Goal: Task Accomplishment & Management: Manage account settings

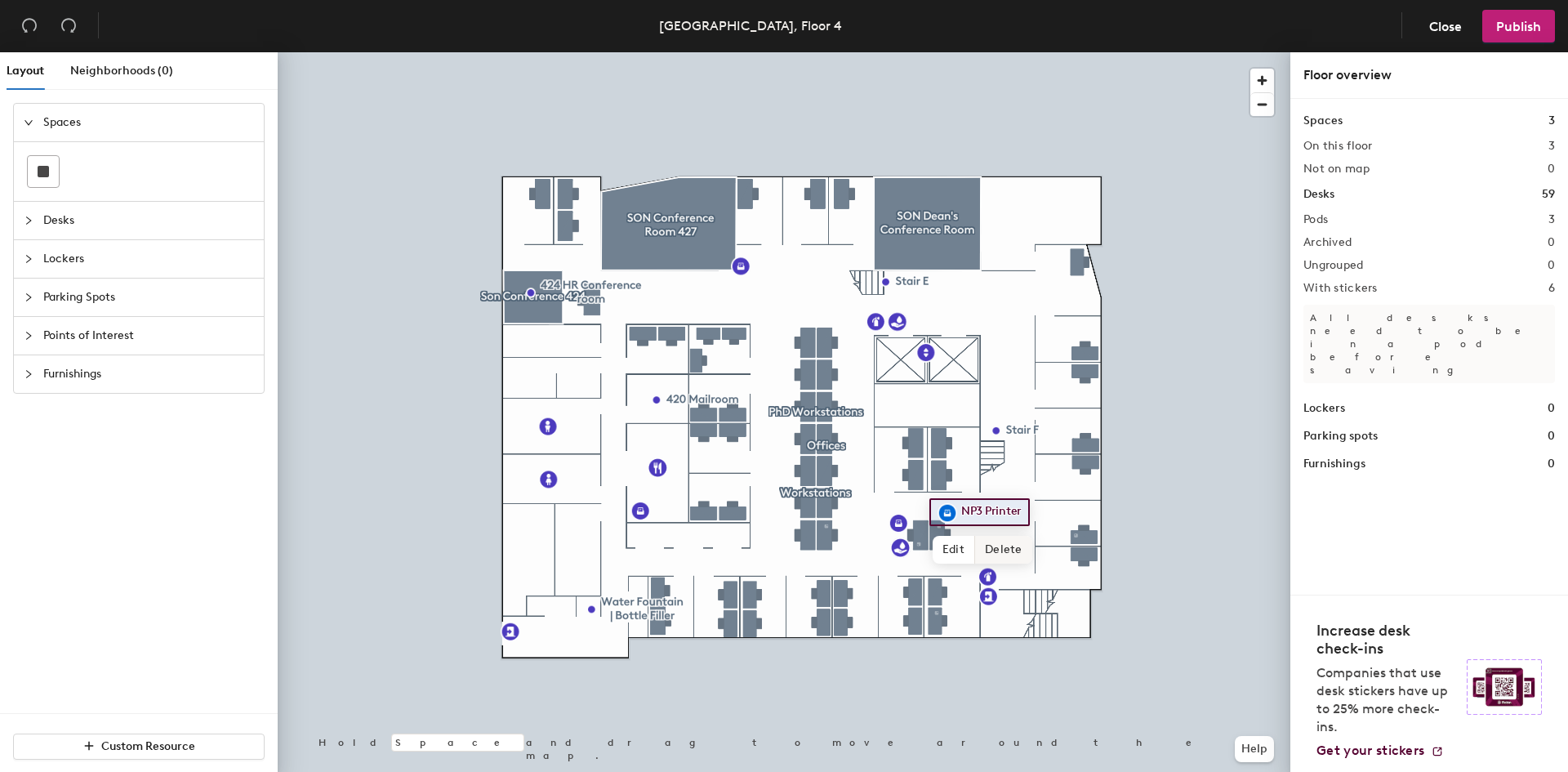
click at [1001, 547] on span "Delete" at bounding box center [1003, 550] width 57 height 28
click at [1518, 25] on span "Publish" at bounding box center [1519, 26] width 45 height 15
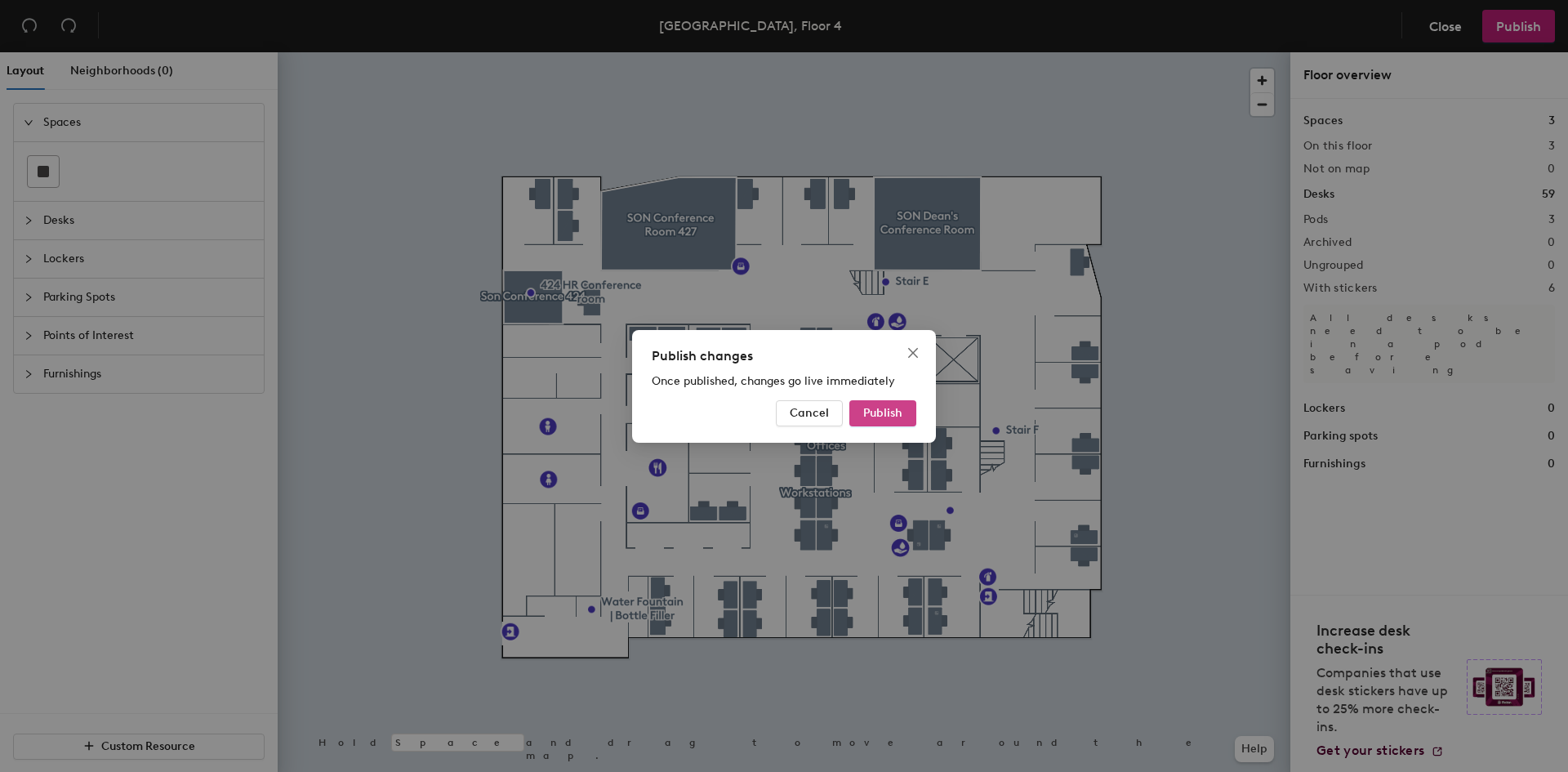
click at [891, 414] on span "Publish" at bounding box center [882, 413] width 39 height 14
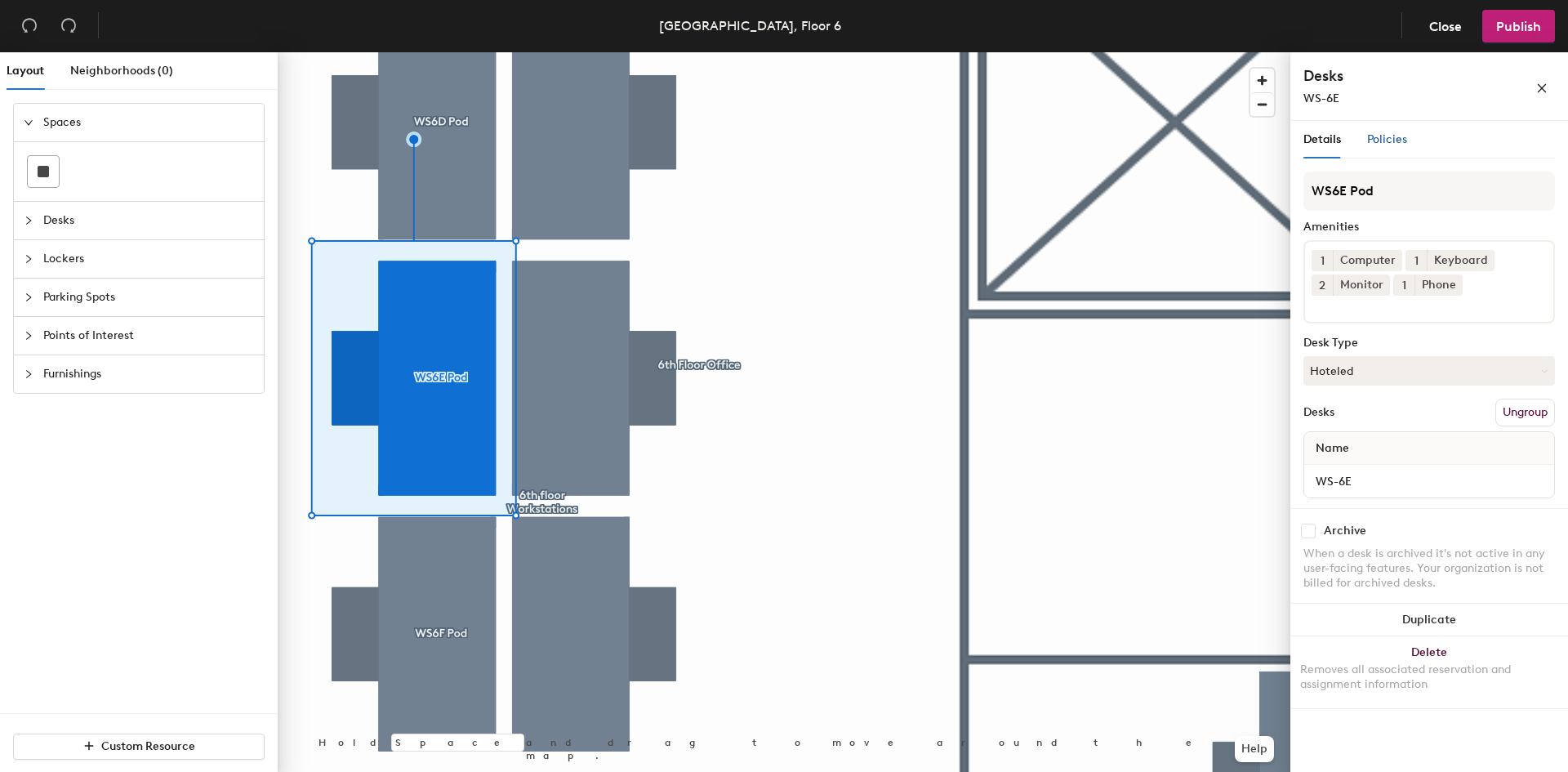
click at [1392, 142] on span "Policies" at bounding box center [1388, 139] width 40 height 14
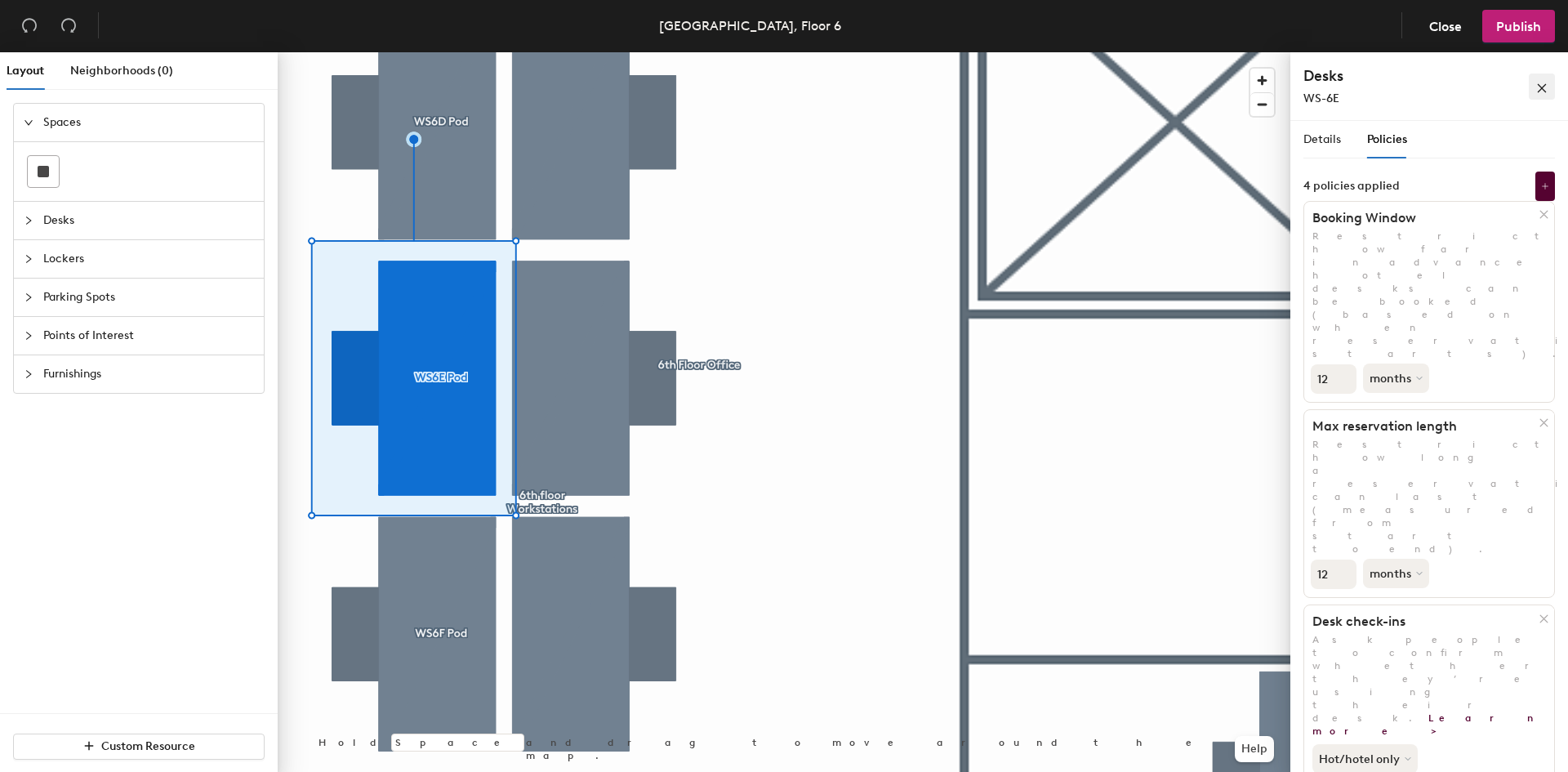
click at [1541, 83] on icon "close" at bounding box center [1542, 88] width 12 height 12
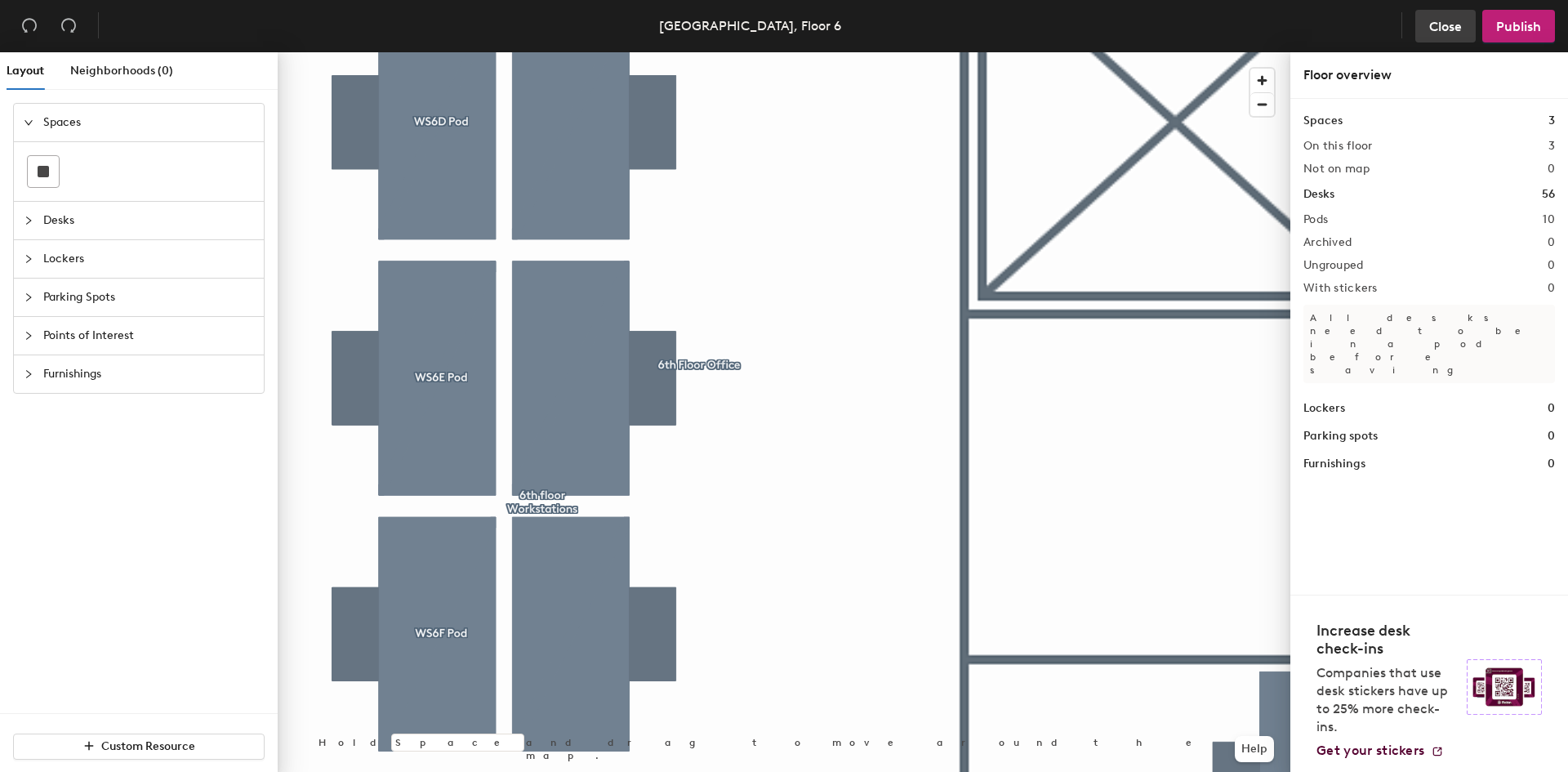
click at [1438, 27] on span "Close" at bounding box center [1446, 26] width 33 height 15
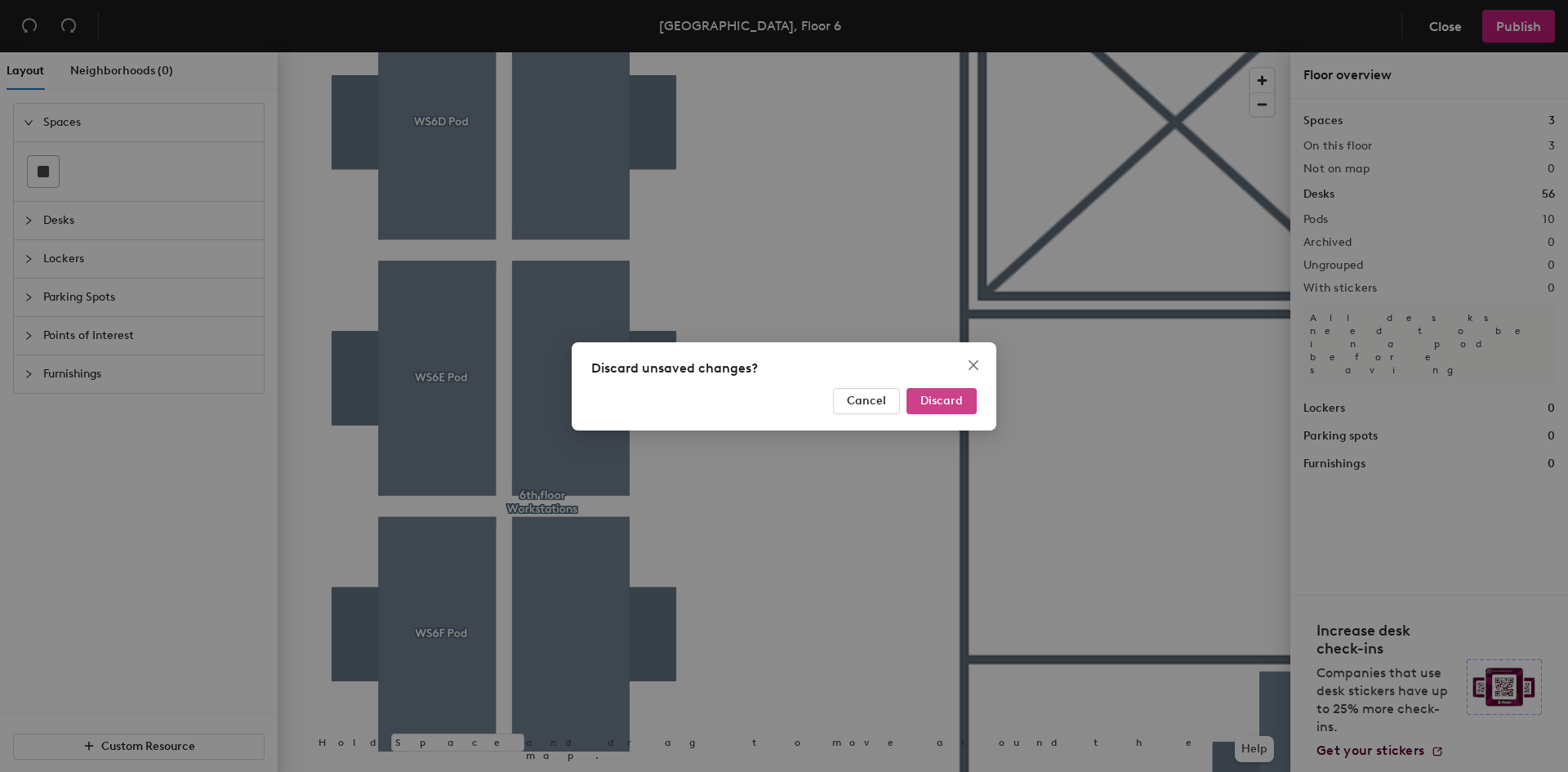
click at [944, 406] on span "Discard" at bounding box center [941, 400] width 43 height 14
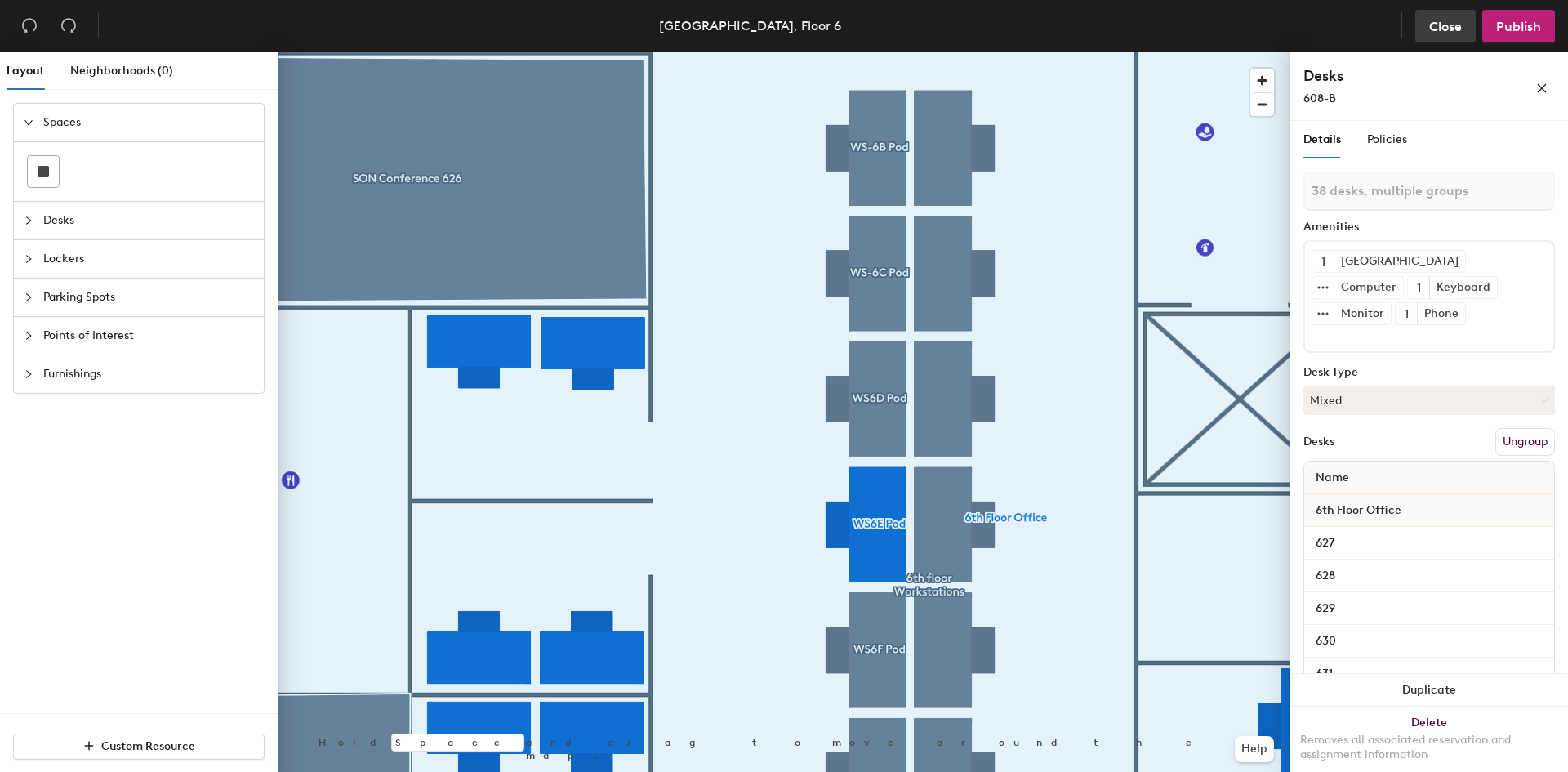
click at [1440, 15] on button "Close" at bounding box center [1446, 26] width 61 height 33
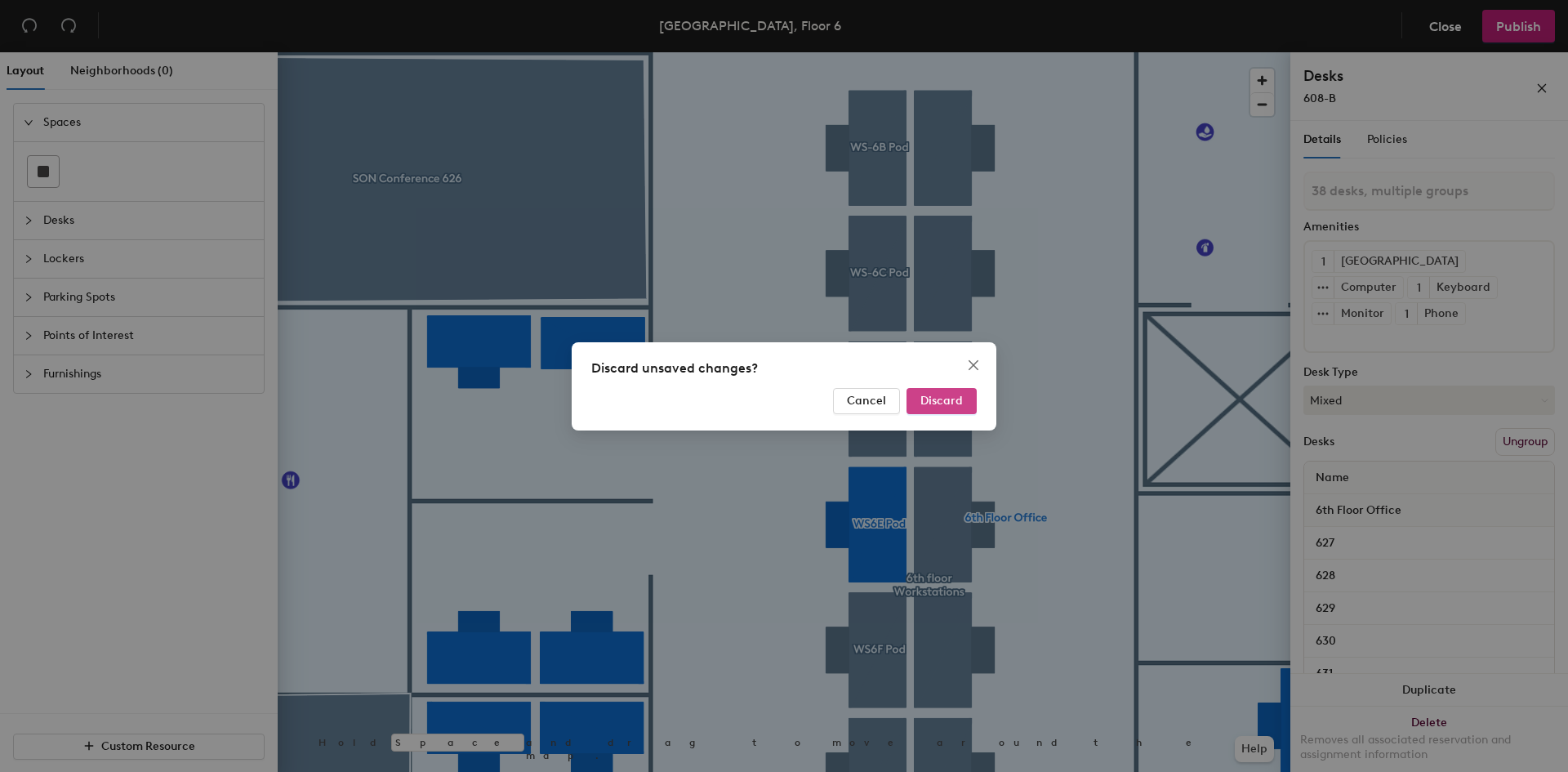
click at [949, 399] on span "Discard" at bounding box center [941, 400] width 43 height 14
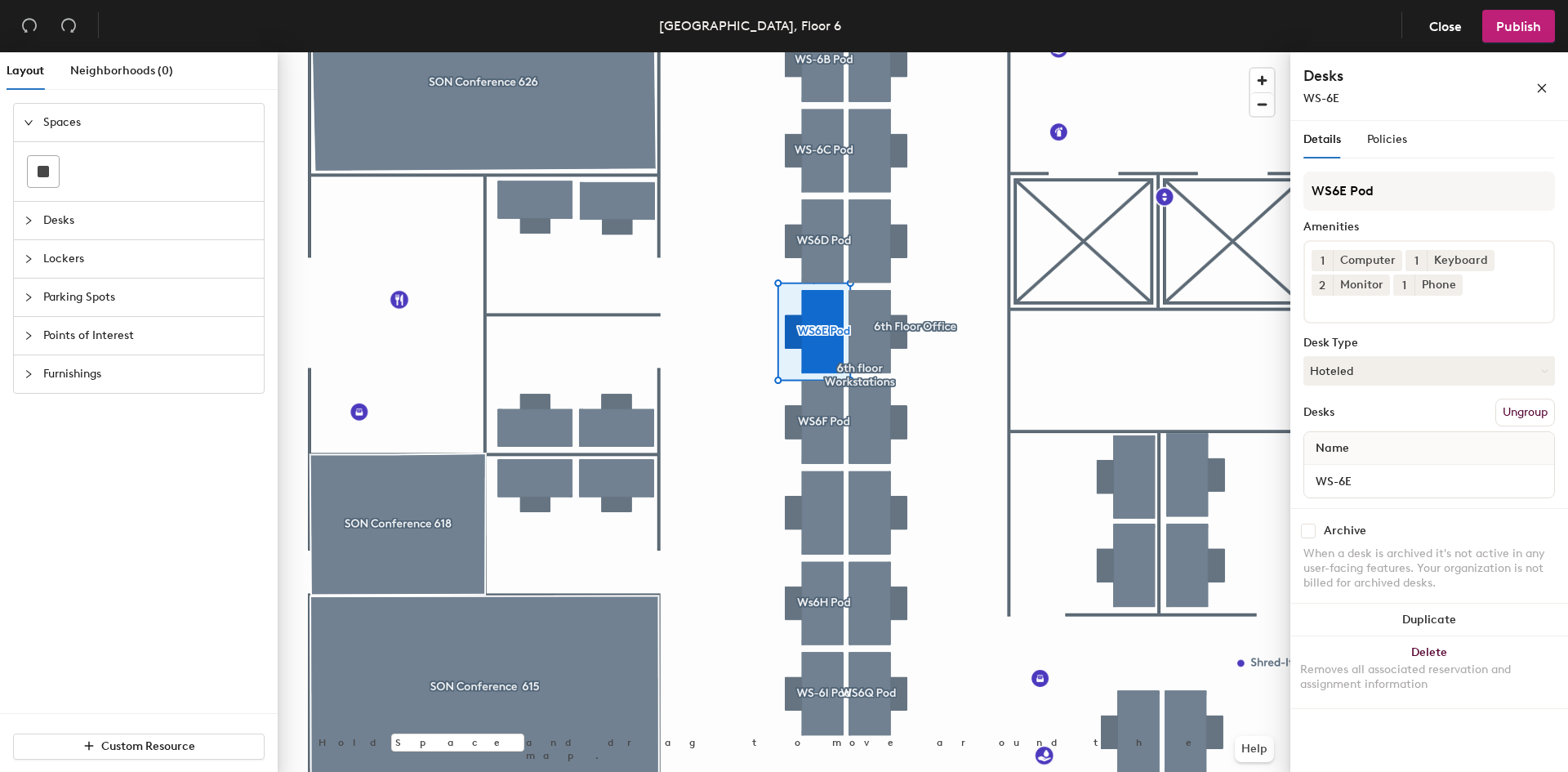
click at [1514, 416] on button "Ungroup" at bounding box center [1525, 412] width 60 height 28
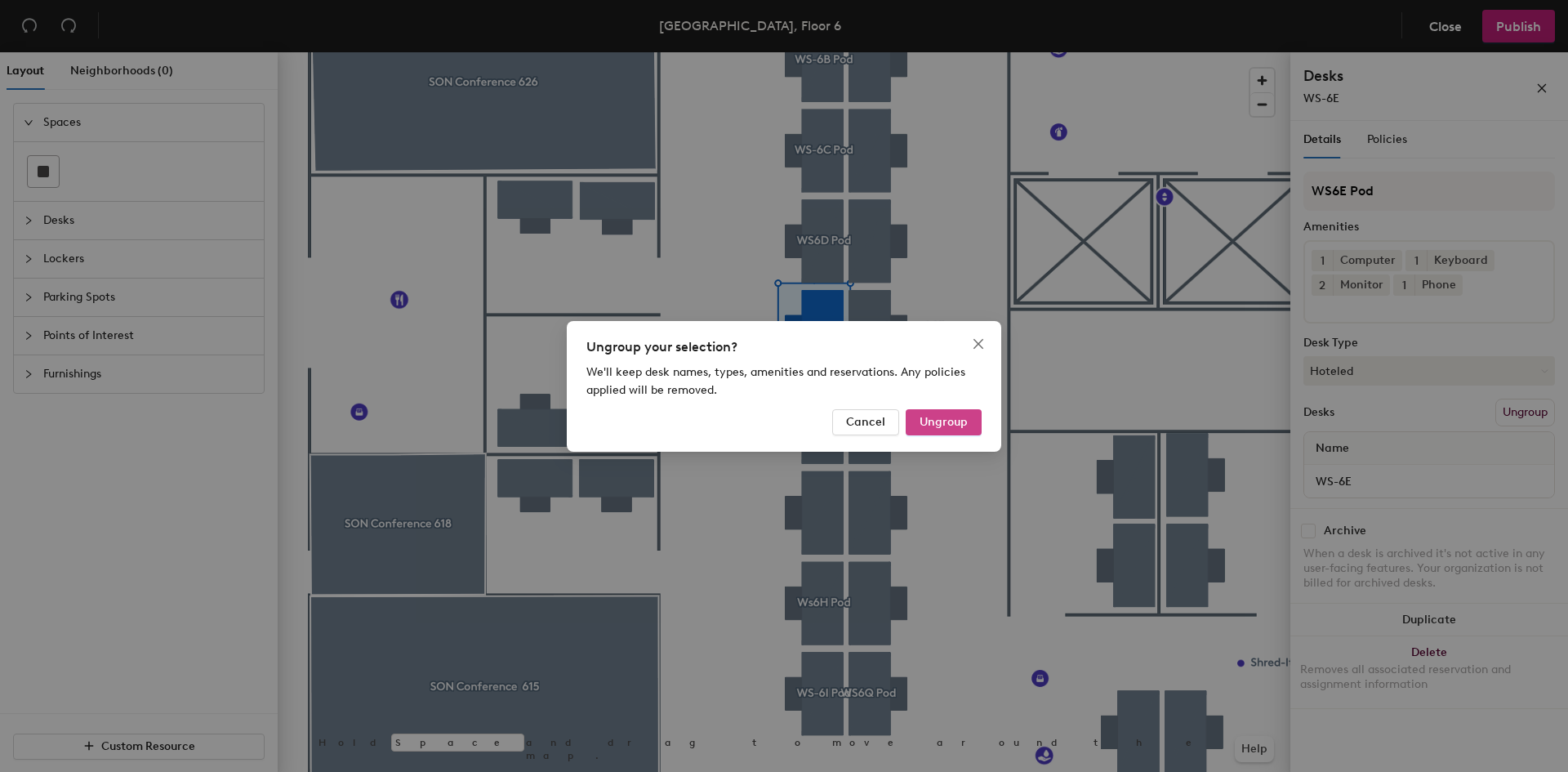
click at [937, 428] on span "Ungroup" at bounding box center [943, 421] width 48 height 14
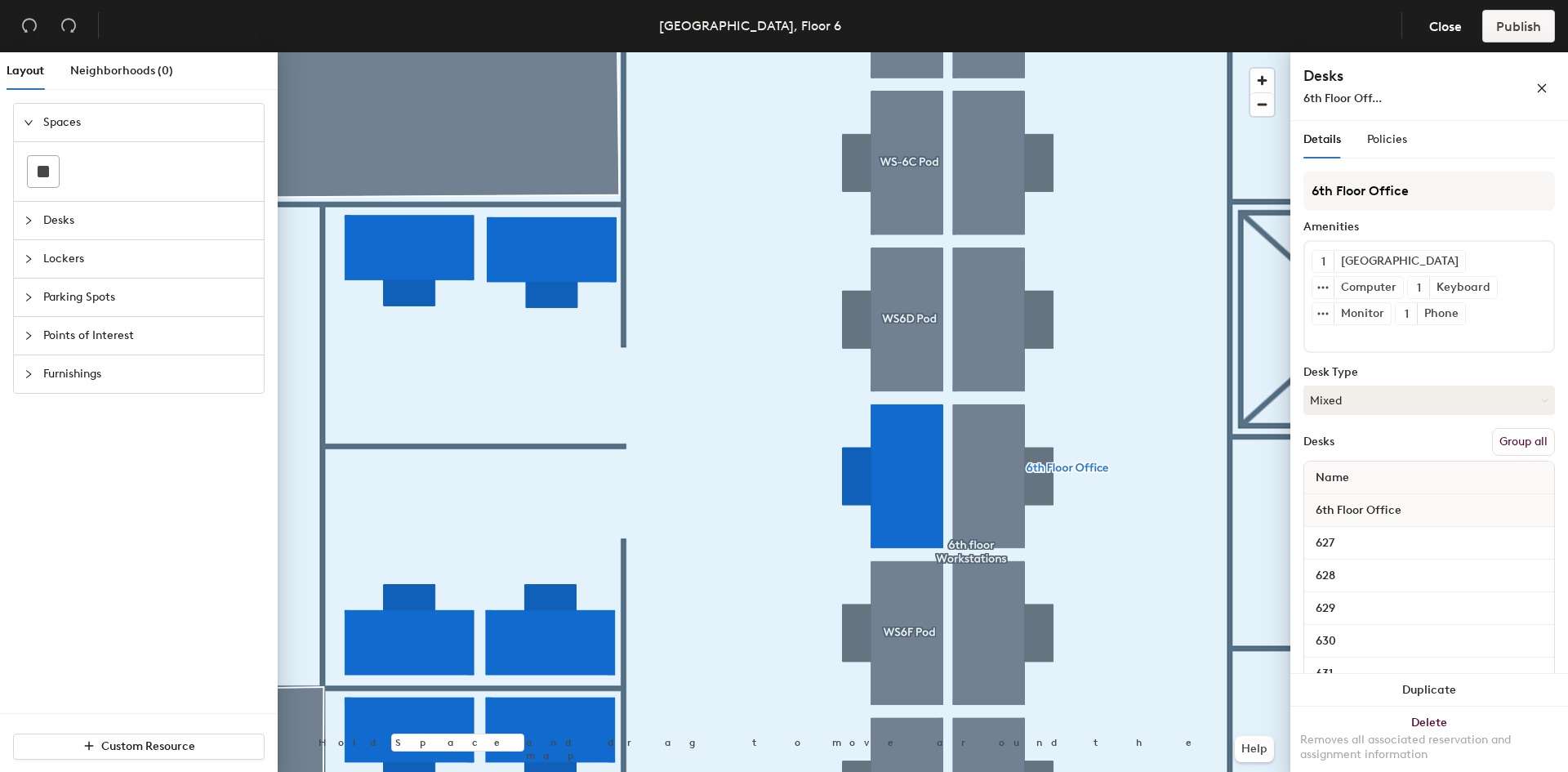
click at [1506, 428] on button "Group all" at bounding box center [1523, 442] width 63 height 28
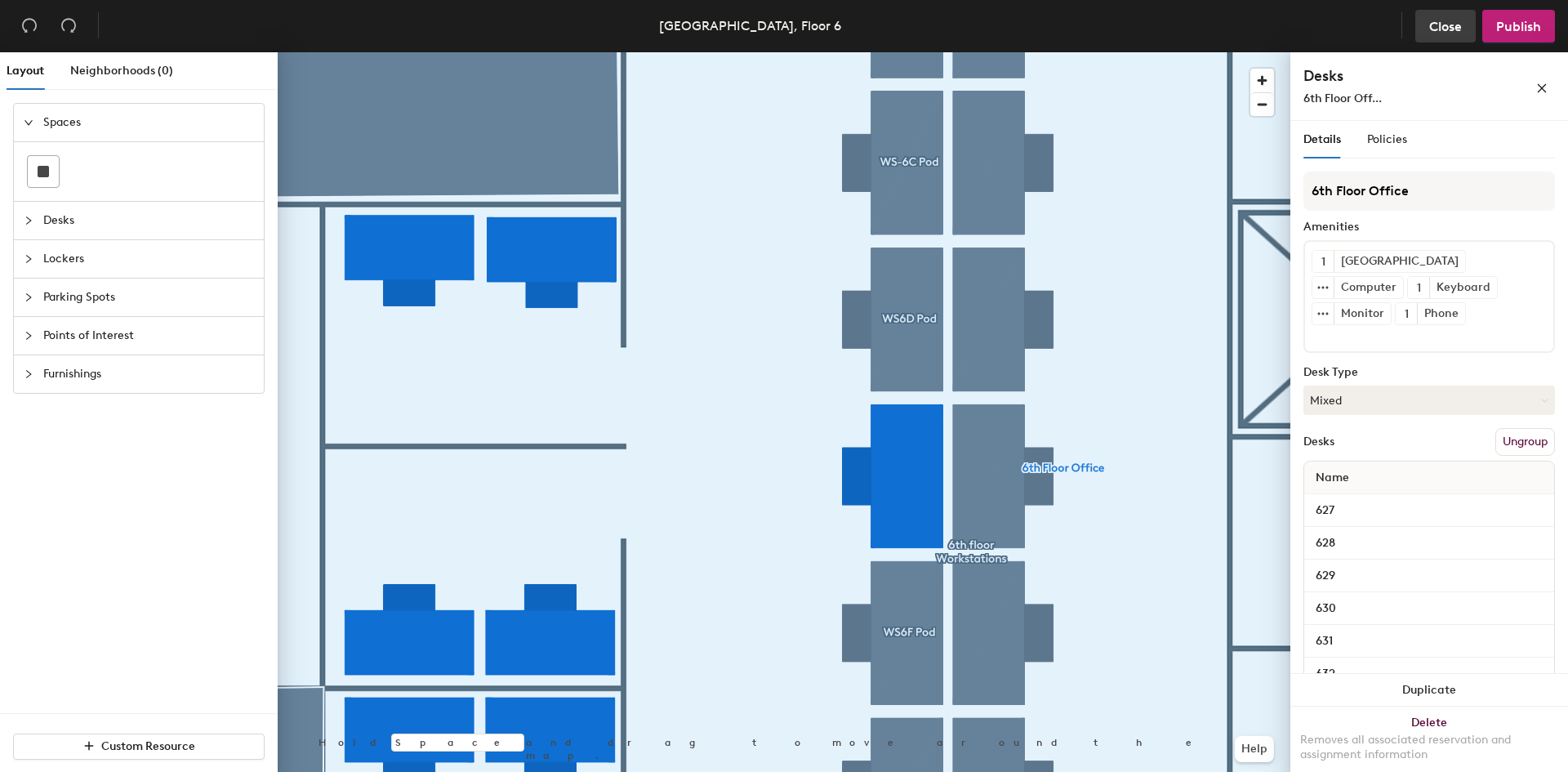
click at [1433, 24] on span "Close" at bounding box center [1446, 26] width 33 height 15
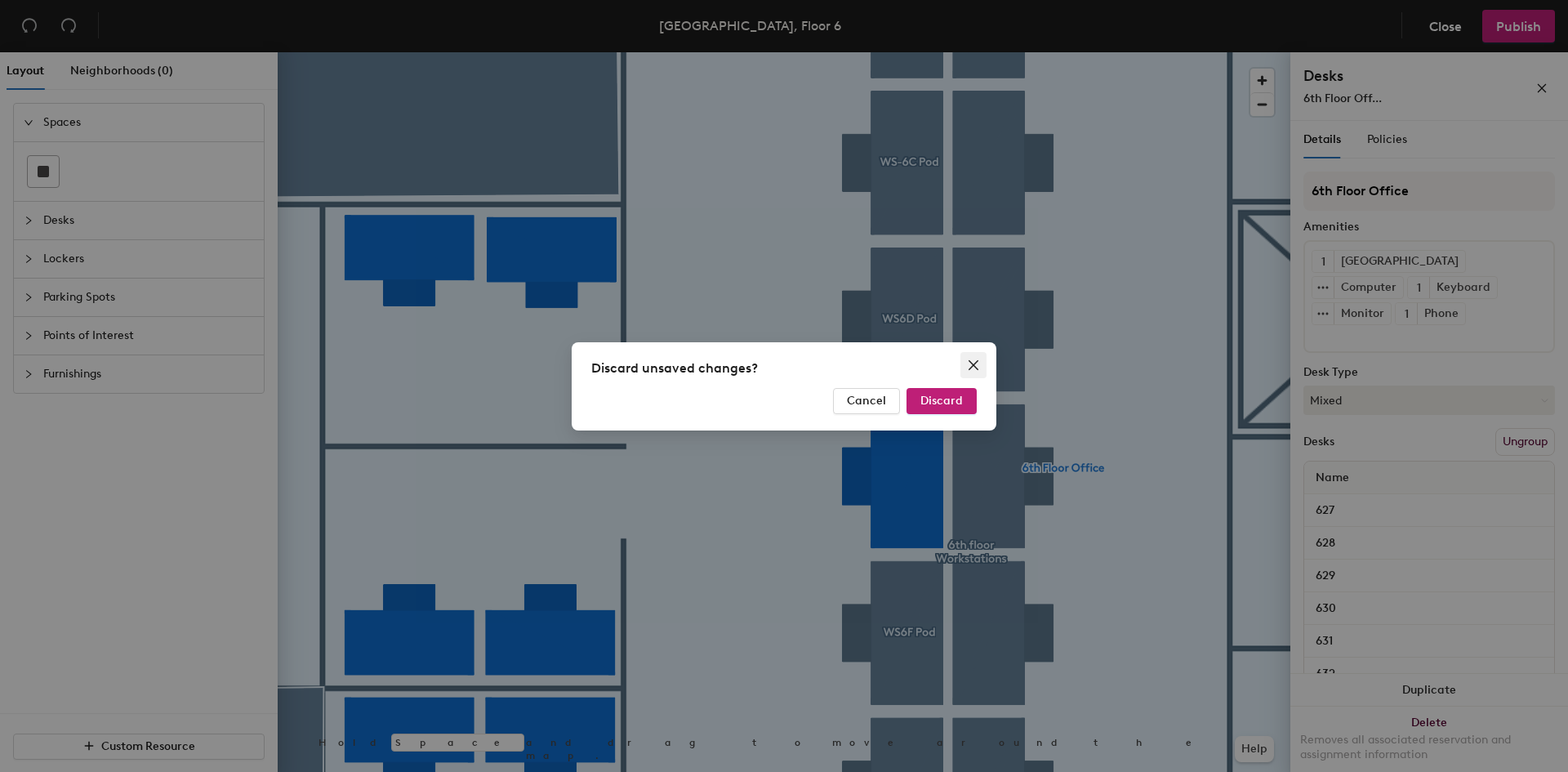
click at [972, 365] on icon "close" at bounding box center [973, 365] width 13 height 13
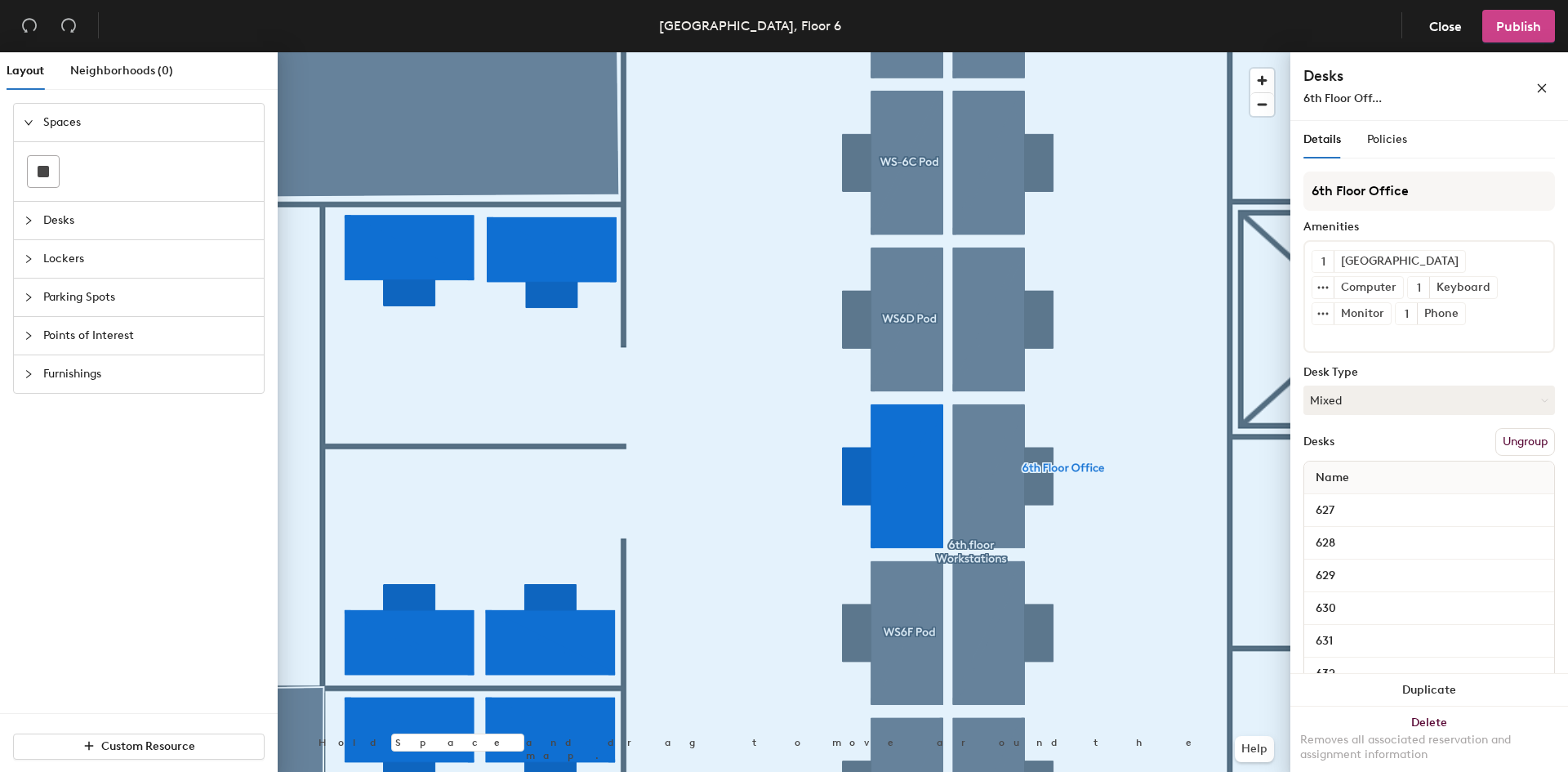
click at [1522, 15] on button "Publish" at bounding box center [1518, 26] width 73 height 33
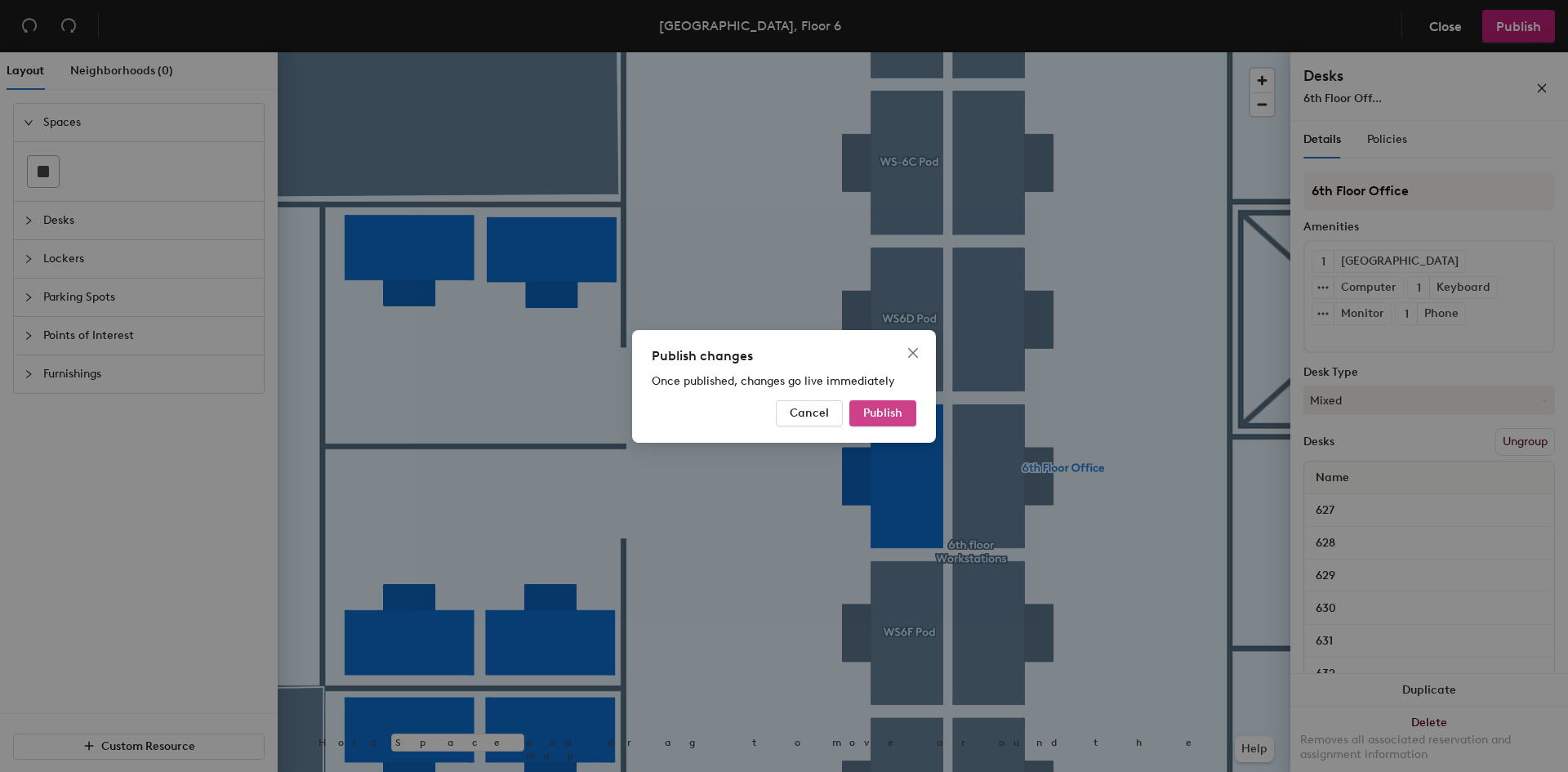
click at [891, 416] on span "Publish" at bounding box center [882, 413] width 39 height 14
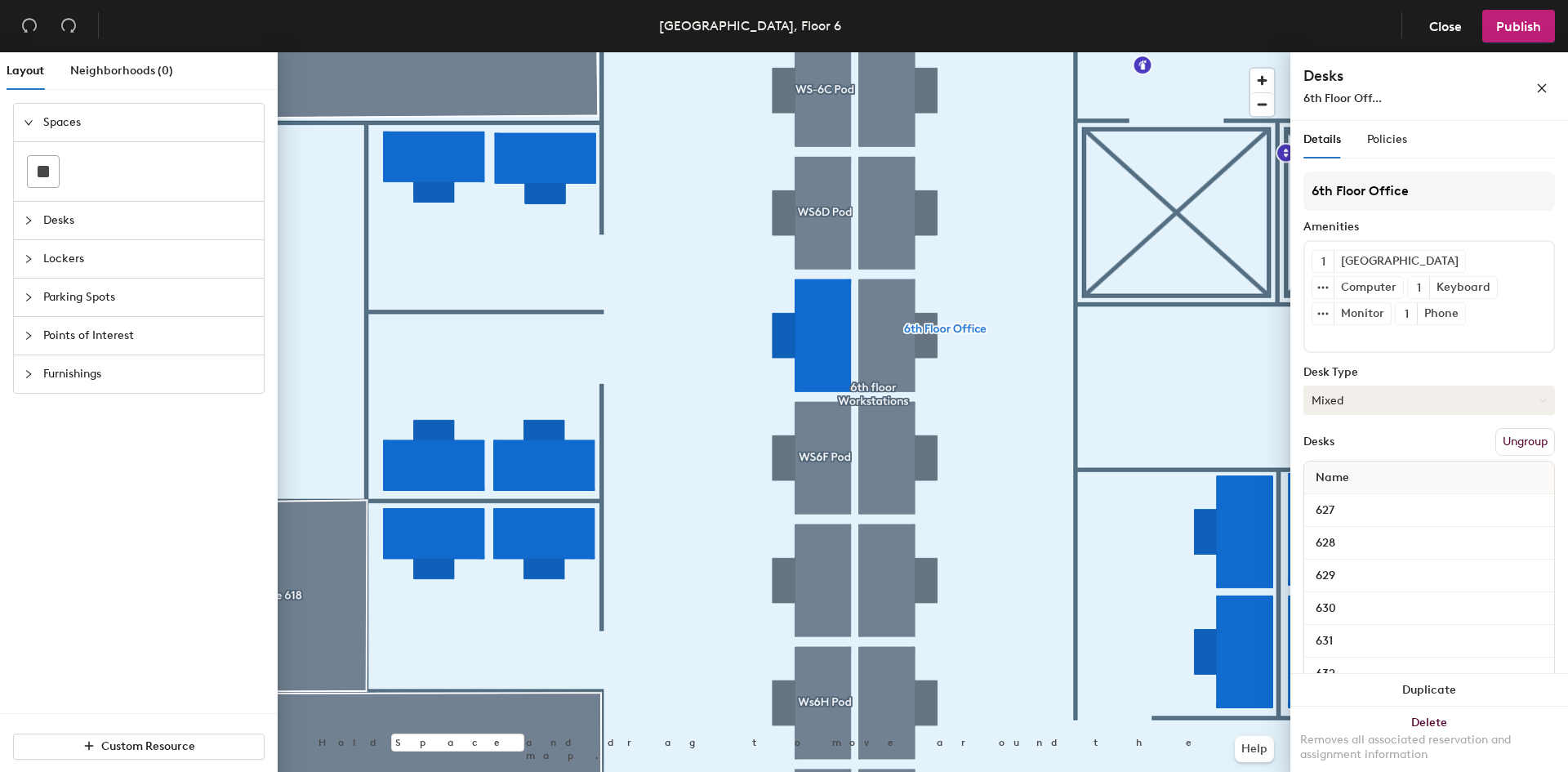
click at [1402, 386] on button "Mixed" at bounding box center [1428, 400] width 251 height 29
click at [1353, 439] on div "Assigned" at bounding box center [1386, 451] width 163 height 24
click at [1515, 29] on span "Publish" at bounding box center [1519, 26] width 45 height 15
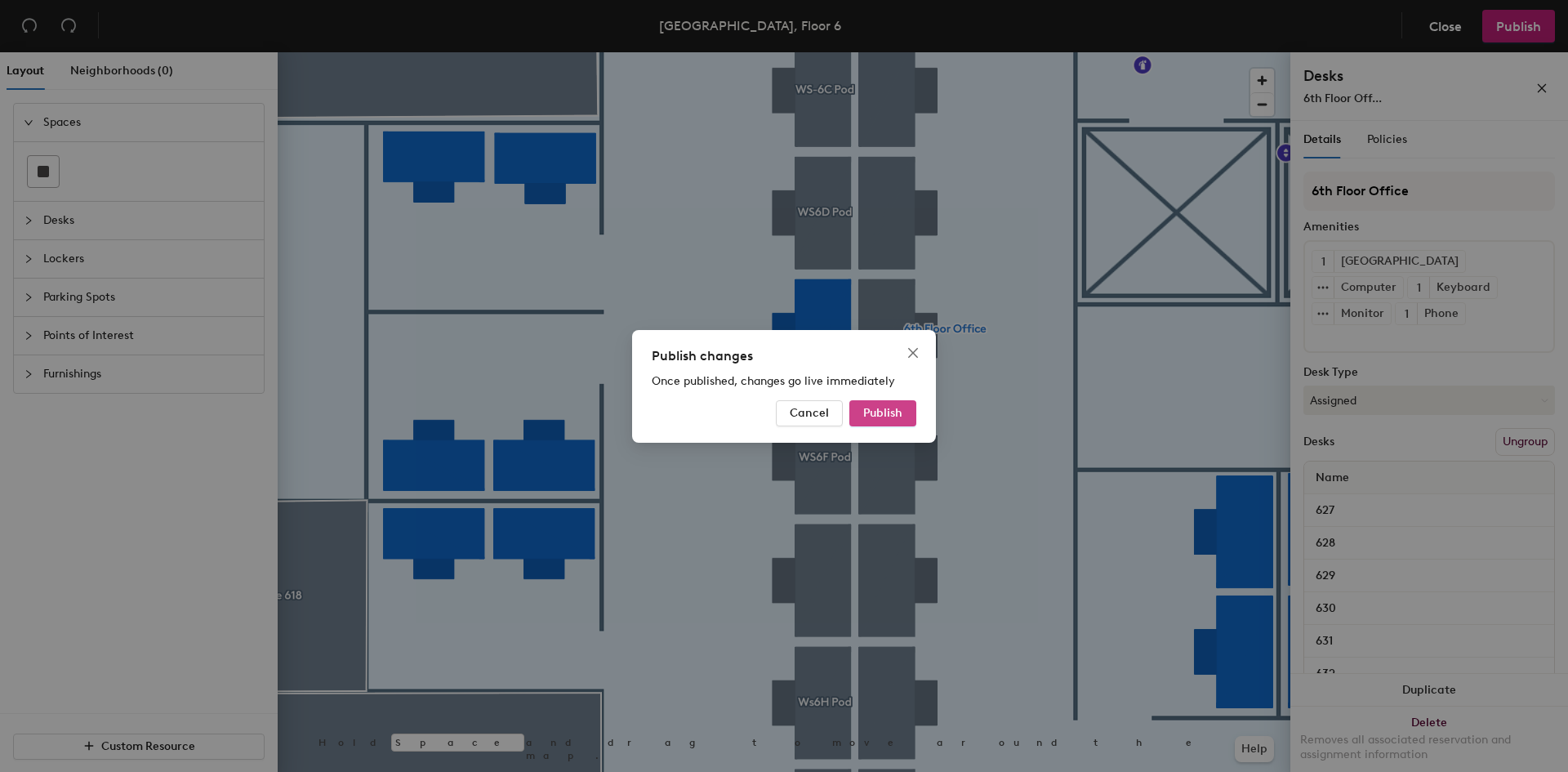
click at [909, 406] on button "Publish" at bounding box center [883, 413] width 67 height 26
